Goal: Task Accomplishment & Management: Manage account settings

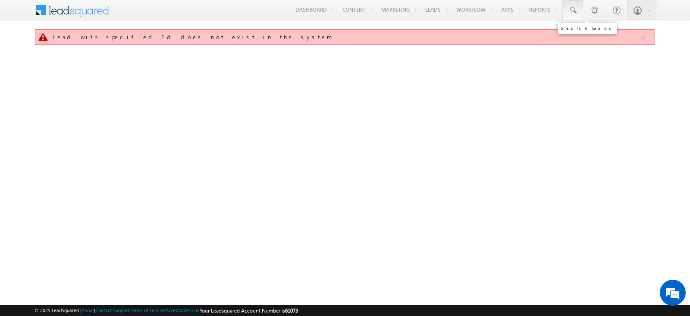
click at [572, 10] on span at bounding box center [573, 10] width 9 height 9
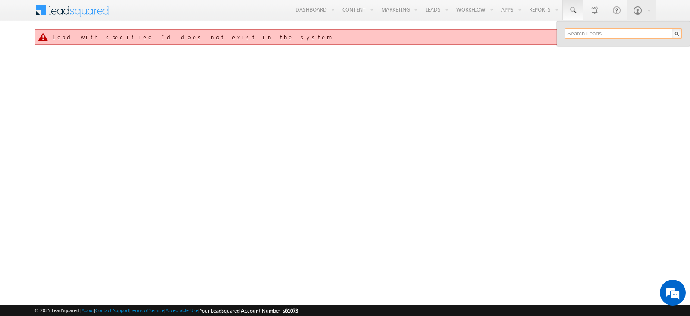
click at [601, 28] on input "text" at bounding box center [623, 33] width 117 height 10
paste input "SBL0010747"
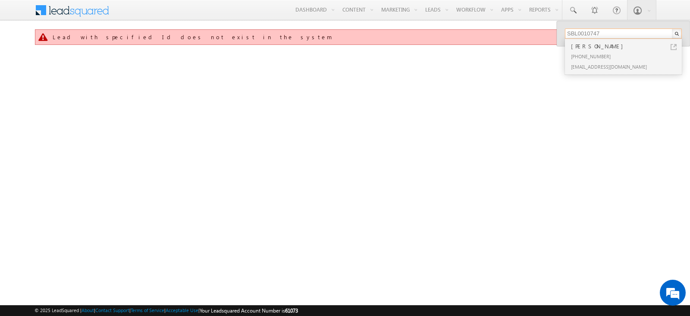
type input "SBL0010747"
click at [671, 46] on link at bounding box center [674, 47] width 6 height 6
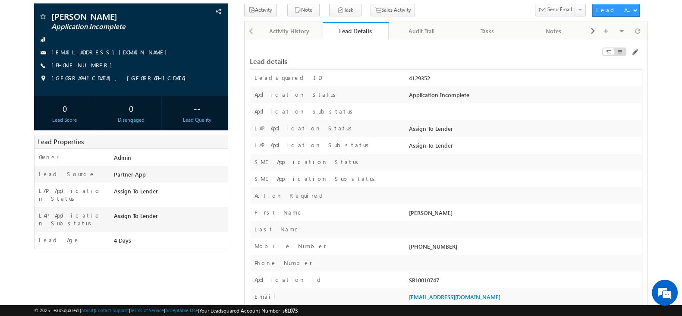
scroll to position [57, 0]
click at [222, 138] on span at bounding box center [219, 140] width 9 height 9
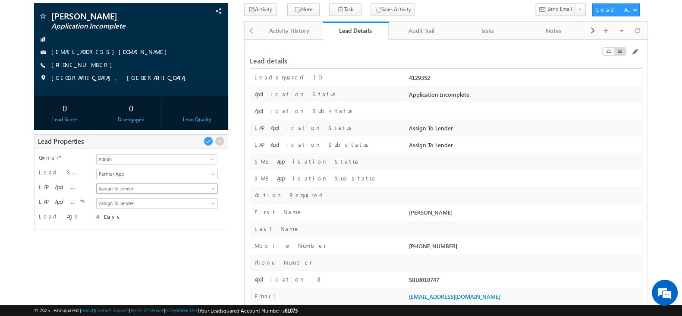
click at [187, 189] on span "Assign To Lender" at bounding box center [156, 189] width 118 height 8
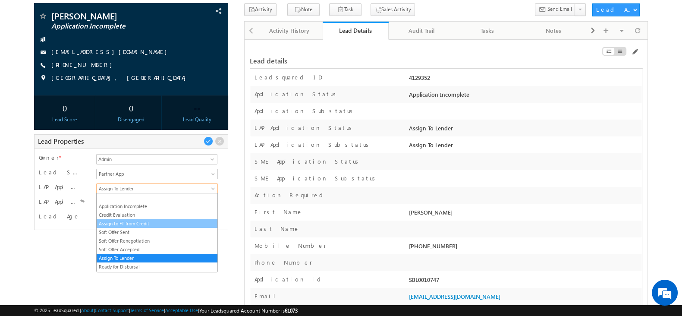
scroll to position [0, 0]
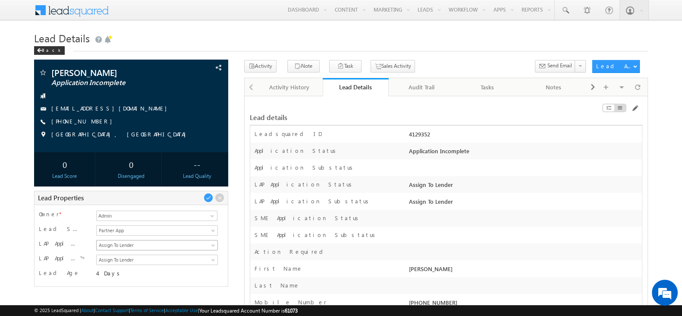
click at [145, 245] on span "Assign To Lender" at bounding box center [156, 245] width 118 height 8
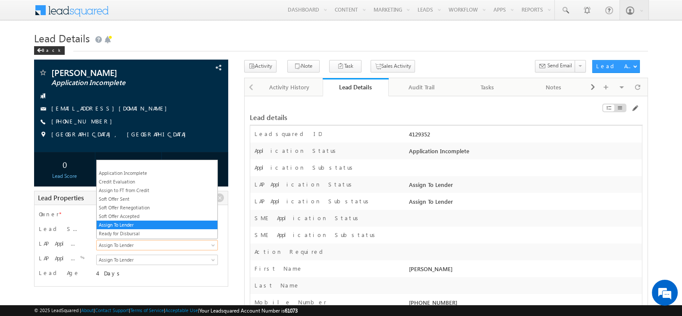
click at [145, 245] on span "Assign To Lender" at bounding box center [156, 245] width 118 height 8
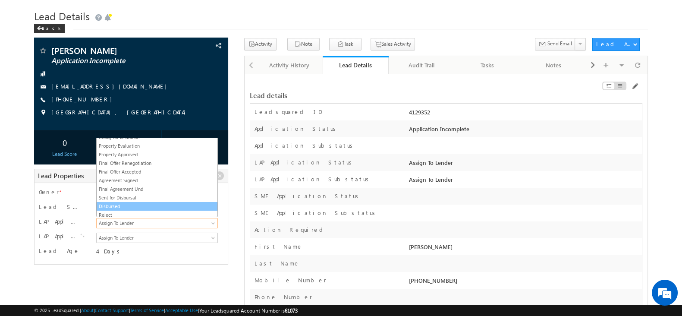
scroll to position [68, 0]
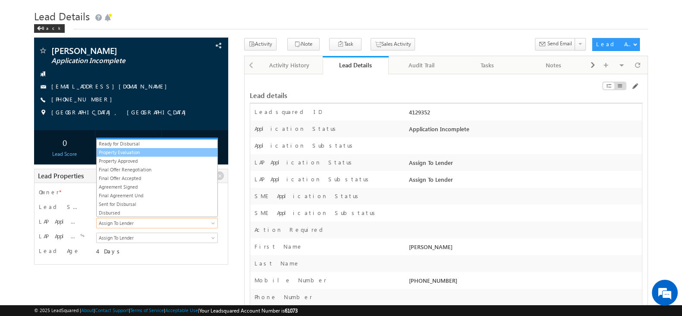
click at [167, 151] on link "Property Evaluation" at bounding box center [157, 152] width 121 height 8
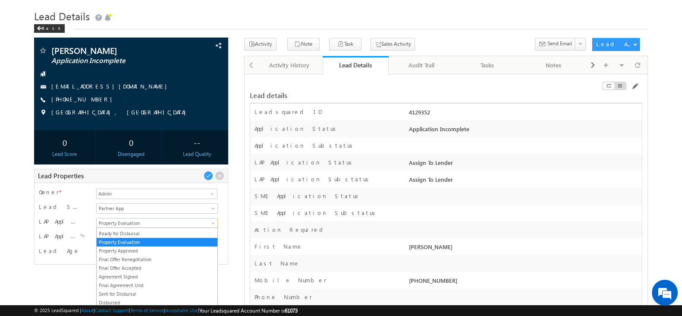
click at [148, 223] on span "Property Evaluation" at bounding box center [156, 223] width 118 height 8
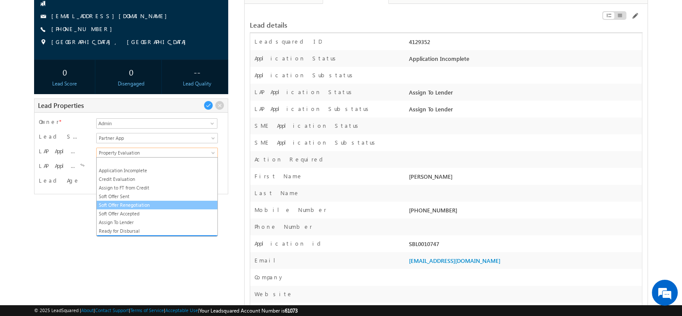
scroll to position [91, 0]
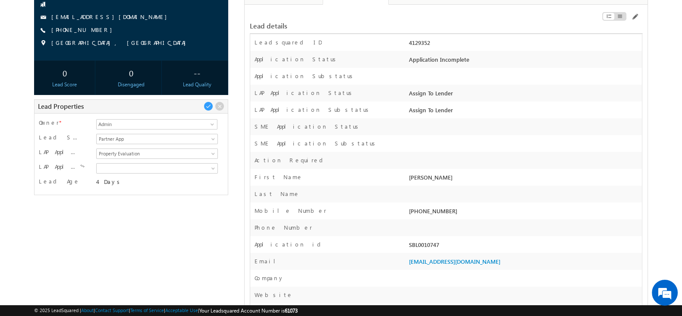
click at [442, 123] on div at bounding box center [524, 129] width 235 height 12
click at [634, 18] on span at bounding box center [634, 16] width 7 height 7
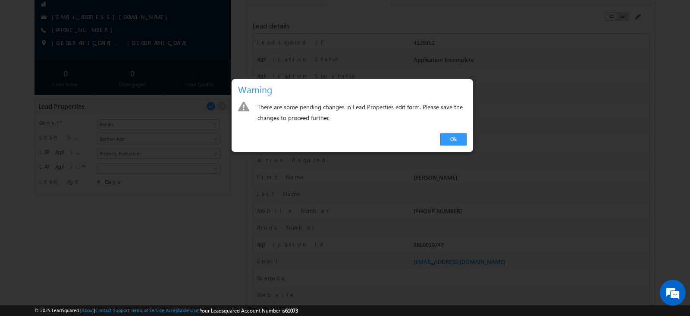
click at [190, 210] on div at bounding box center [345, 158] width 690 height 316
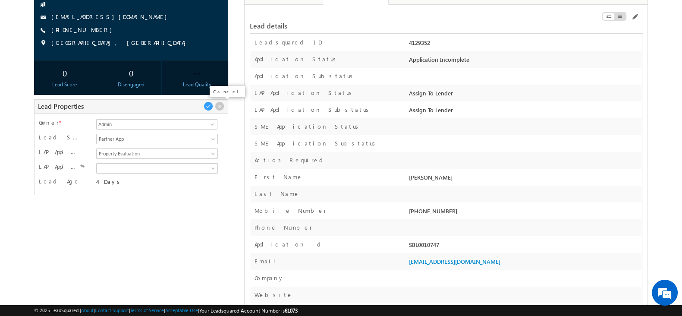
click at [220, 101] on span at bounding box center [219, 105] width 9 height 9
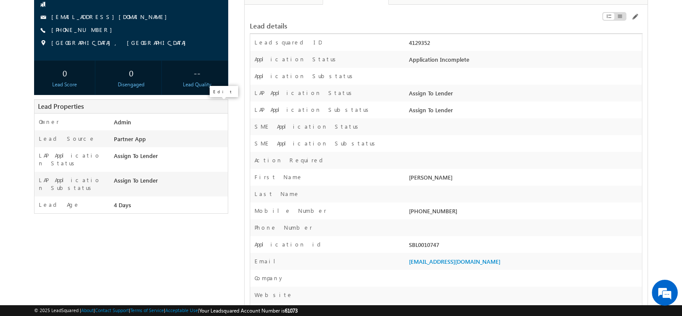
click at [0, 0] on span at bounding box center [0, 0] width 0 height 0
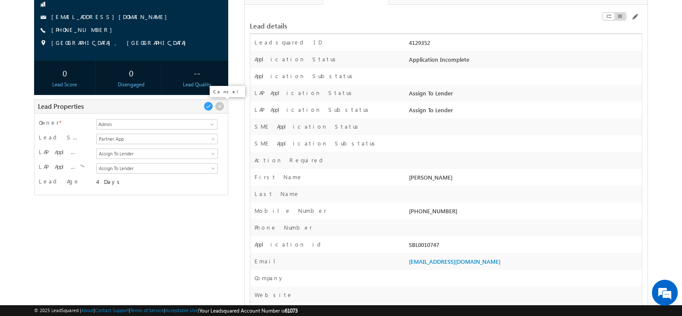
click at [219, 107] on span at bounding box center [219, 105] width 9 height 9
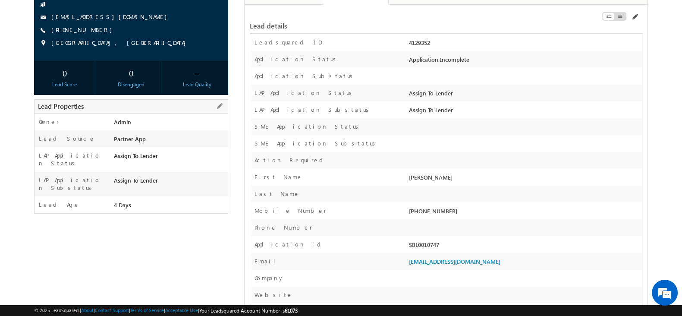
click at [634, 17] on span at bounding box center [634, 16] width 7 height 7
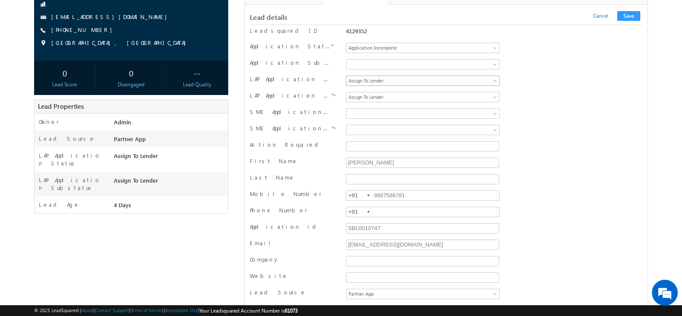
click at [406, 79] on span "Assign To Lender" at bounding box center [413, 81] width 135 height 8
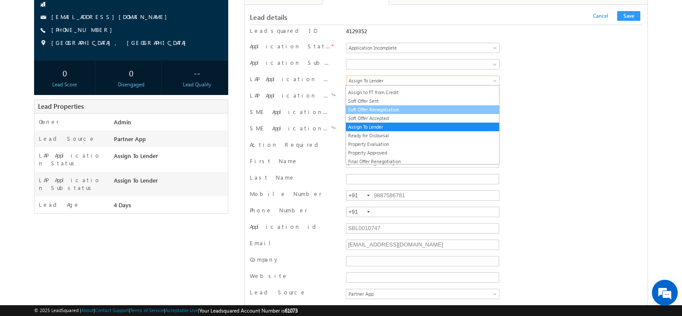
scroll to position [25, 0]
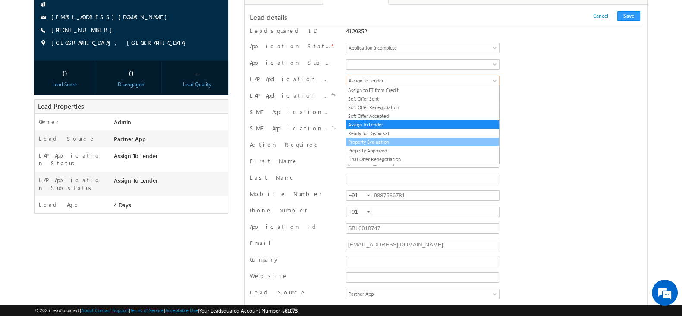
click at [393, 138] on link "Property Evaluation" at bounding box center [422, 142] width 153 height 8
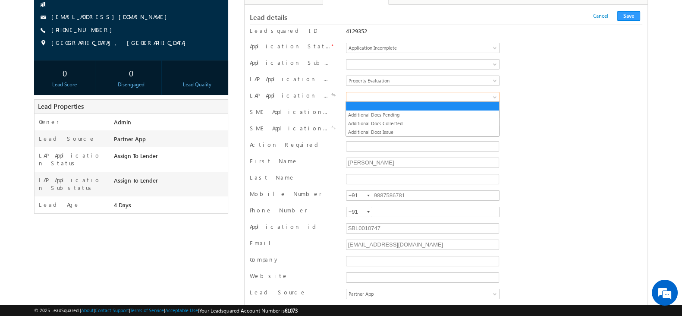
click at [378, 93] on span at bounding box center [413, 97] width 135 height 8
click at [387, 114] on link "Additional Docs Pending" at bounding box center [422, 115] width 153 height 8
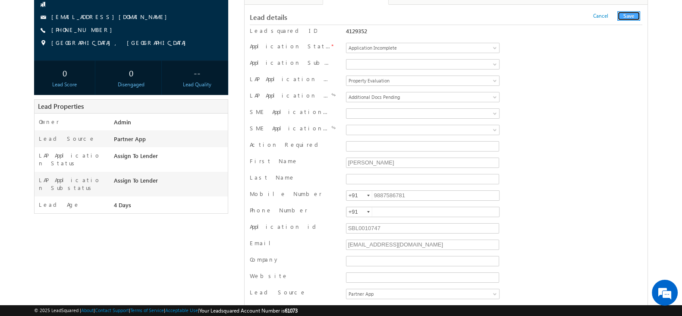
click at [630, 15] on button "Save" at bounding box center [628, 15] width 23 height 9
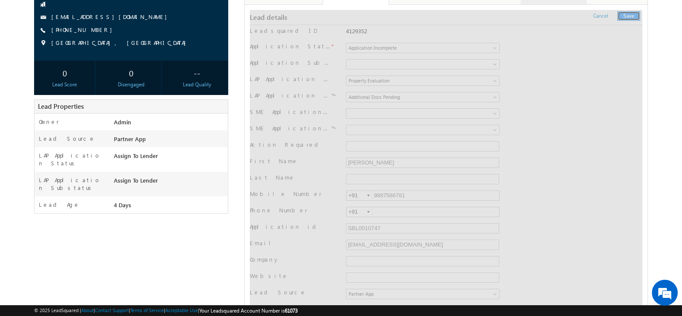
scroll to position [0, 0]
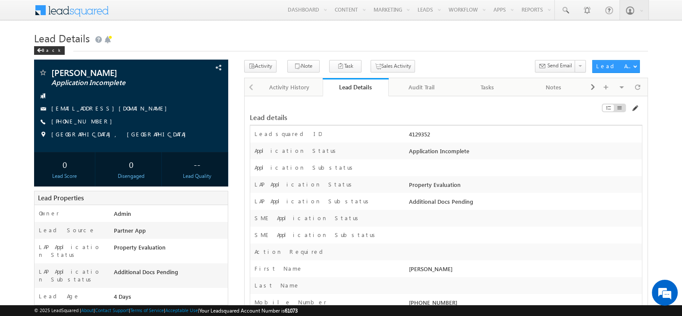
click at [632, 106] on span at bounding box center [634, 108] width 7 height 7
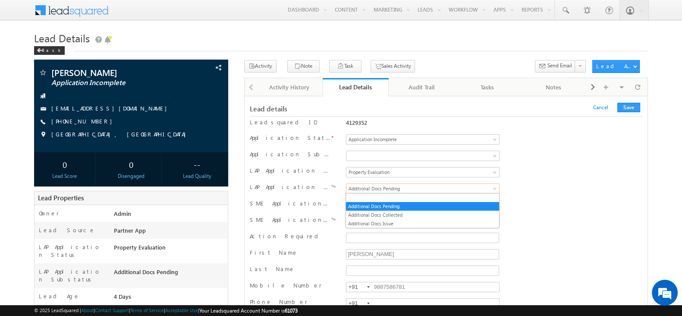
click at [436, 188] on span "Additional Docs Pending" at bounding box center [413, 189] width 135 height 8
click at [412, 216] on link "Additional Docs Collected" at bounding box center [422, 215] width 153 height 8
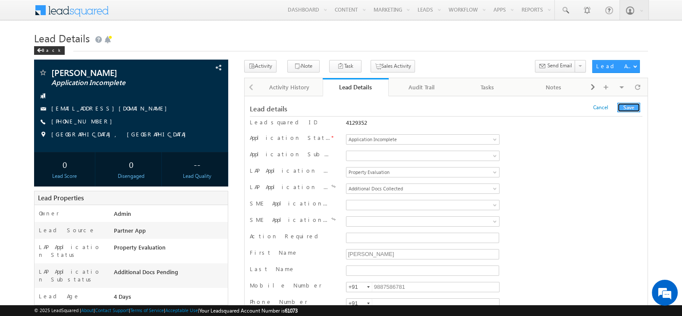
click at [632, 107] on button "Save" at bounding box center [628, 107] width 23 height 9
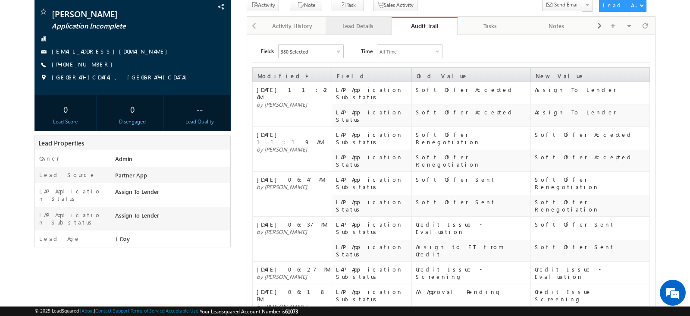
click at [359, 22] on div "Lead Details" at bounding box center [358, 26] width 51 height 10
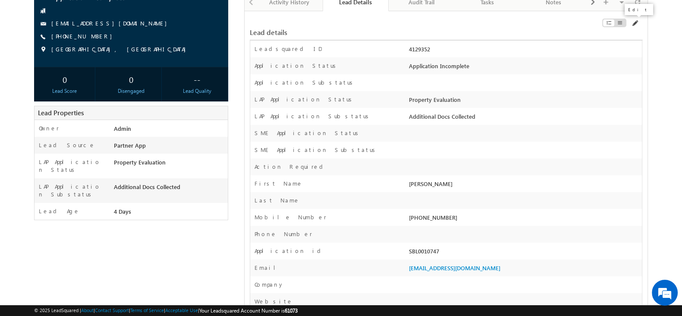
click at [635, 20] on span at bounding box center [634, 23] width 7 height 7
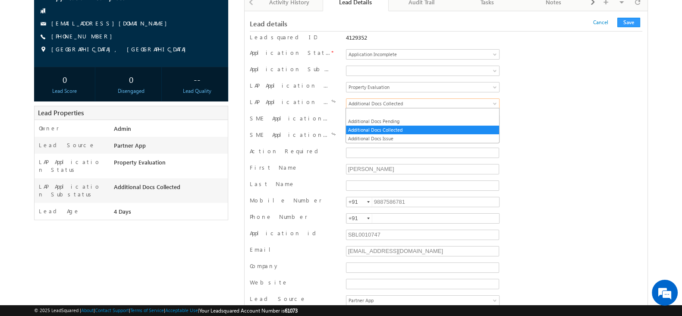
click at [449, 100] on span "Additional Docs Collected" at bounding box center [413, 104] width 135 height 8
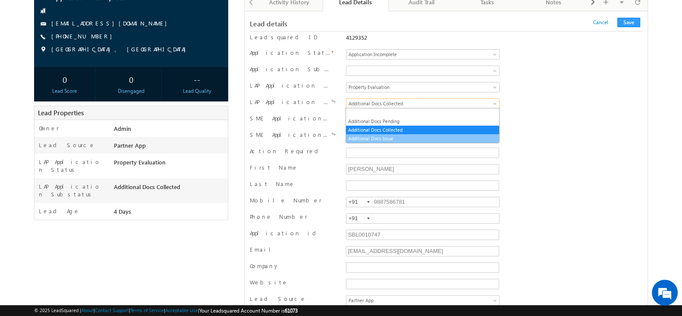
click at [422, 137] on link "Additional Docs Issue" at bounding box center [422, 139] width 153 height 8
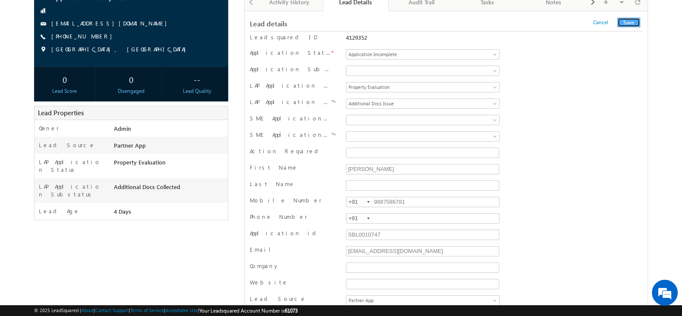
click at [621, 22] on button "Save" at bounding box center [628, 22] width 23 height 9
